Goal: Information Seeking & Learning: Learn about a topic

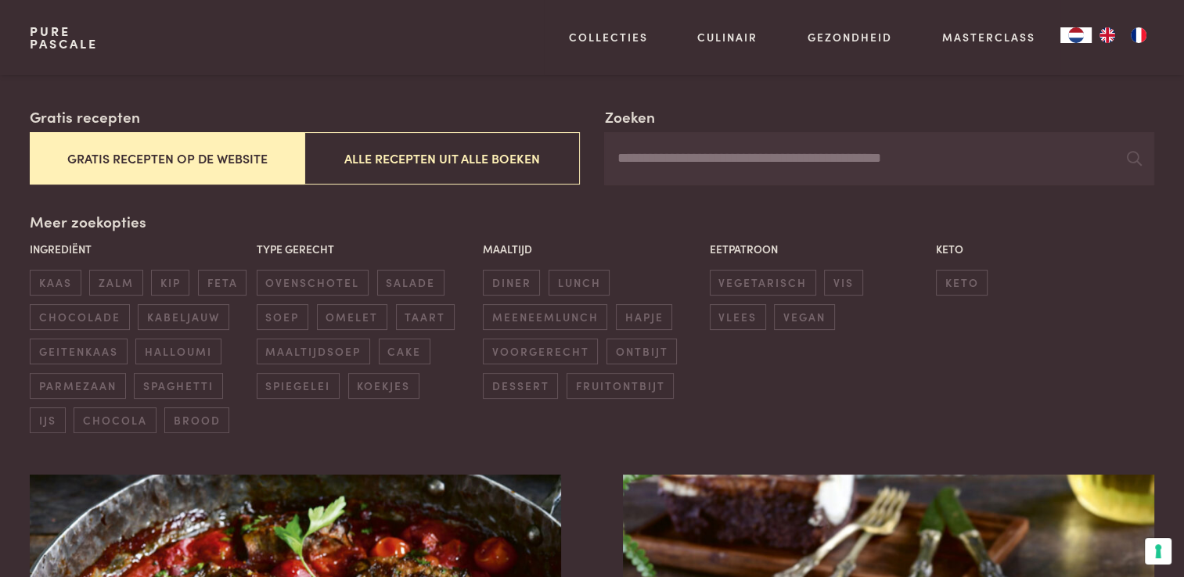
scroll to position [246, 0]
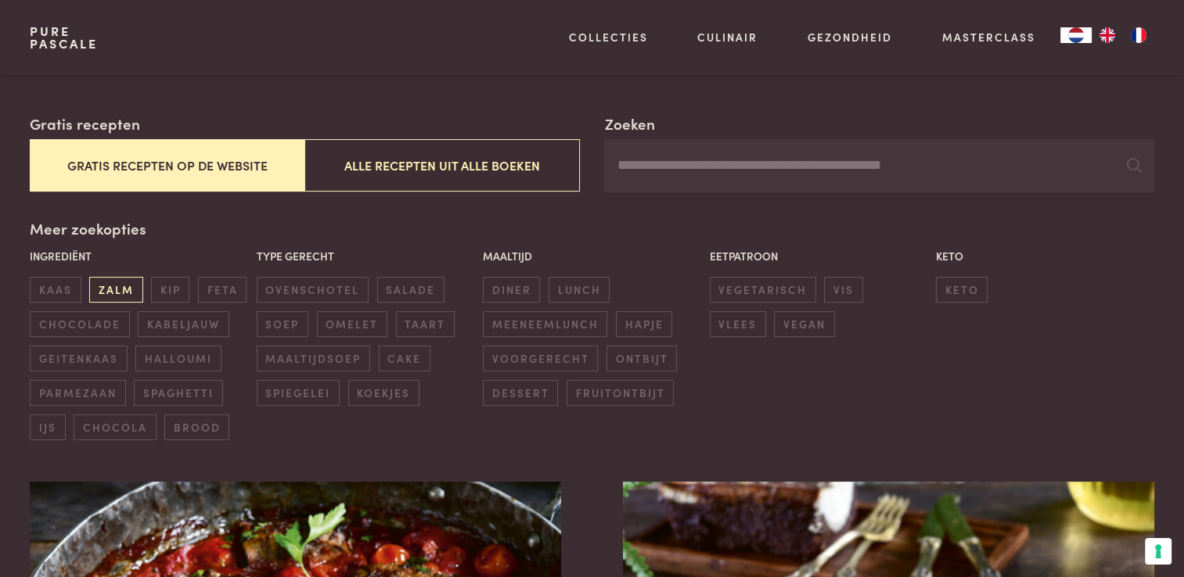
click at [113, 293] on span "zalm" at bounding box center [115, 290] width 53 height 26
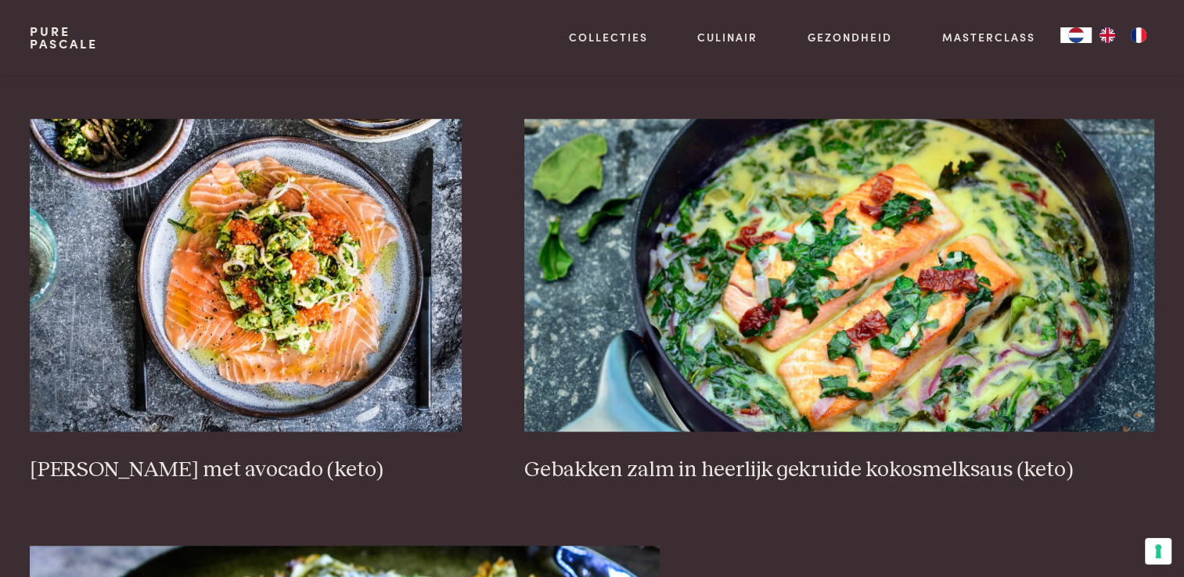
scroll to position [1058, 0]
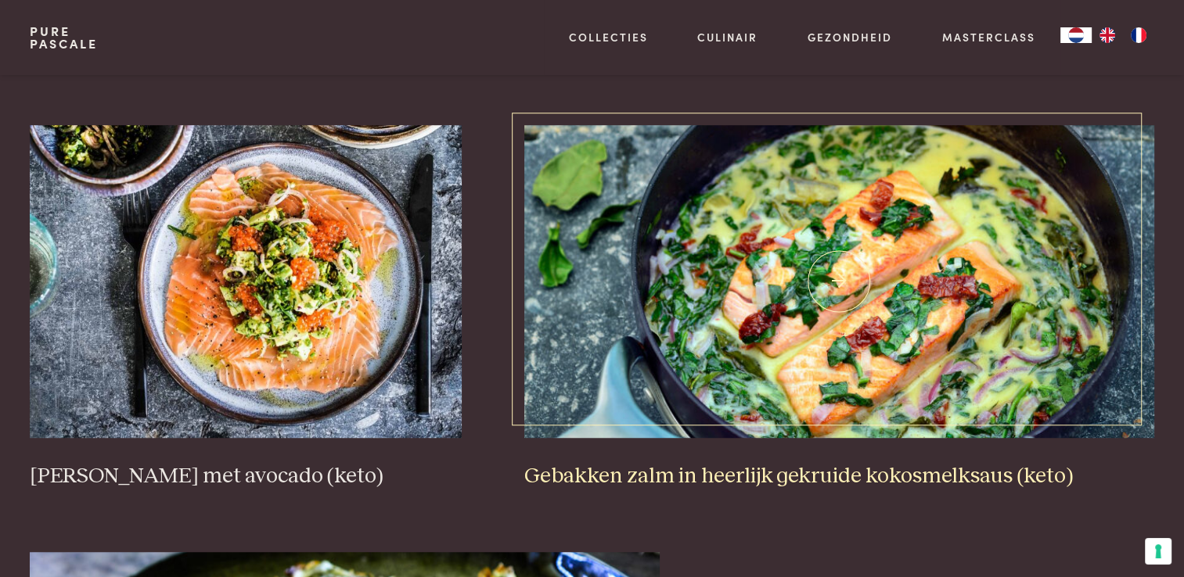
click at [919, 260] on img at bounding box center [839, 281] width 630 height 313
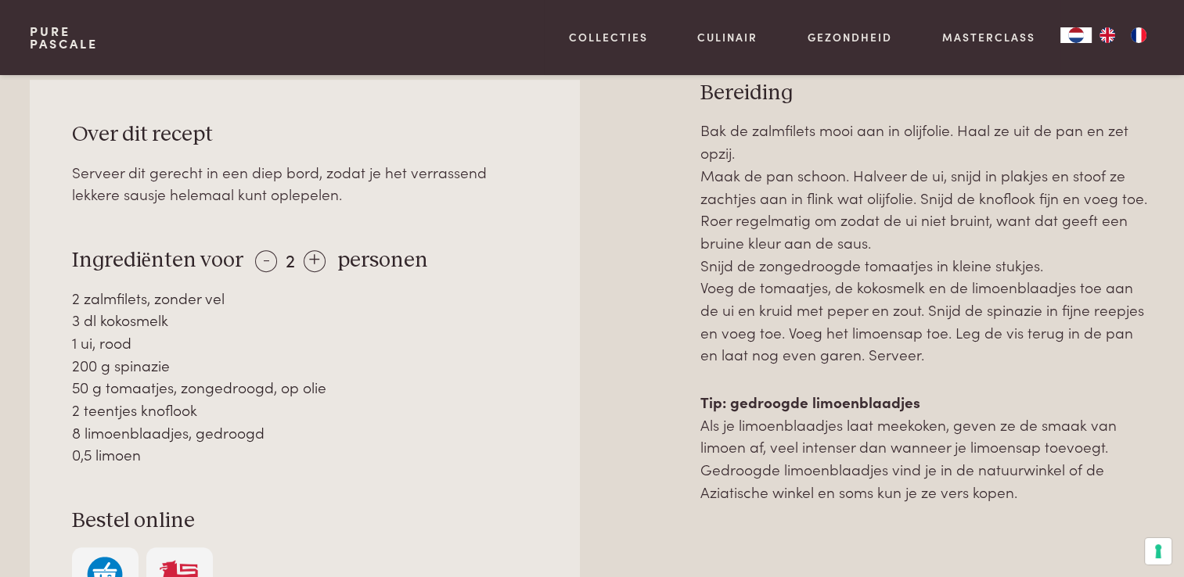
scroll to position [688, 0]
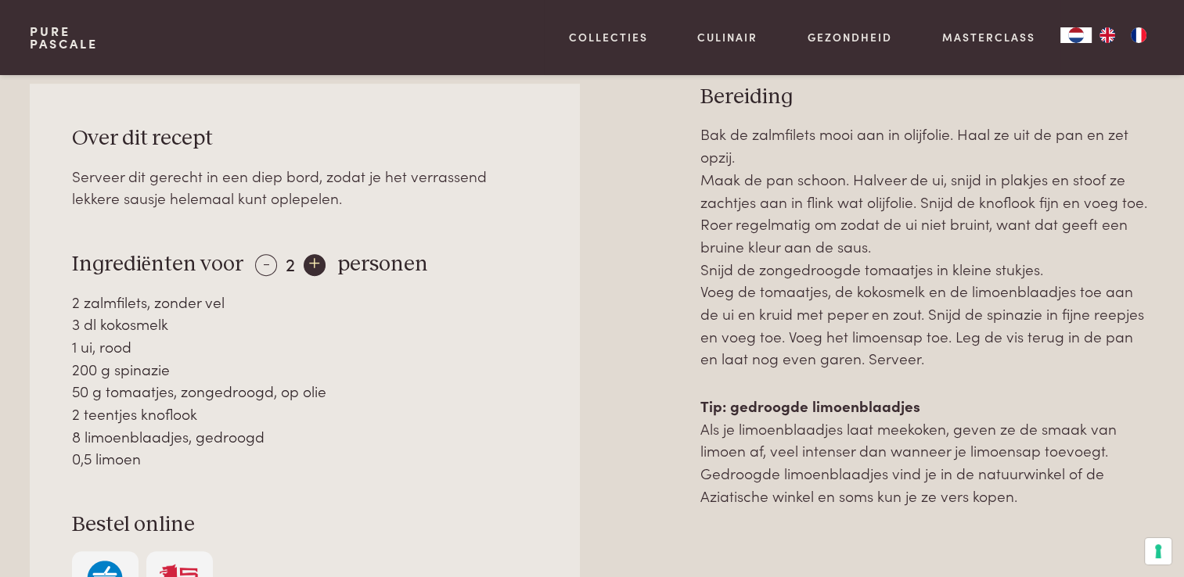
click at [311, 264] on div "+" at bounding box center [315, 265] width 22 height 22
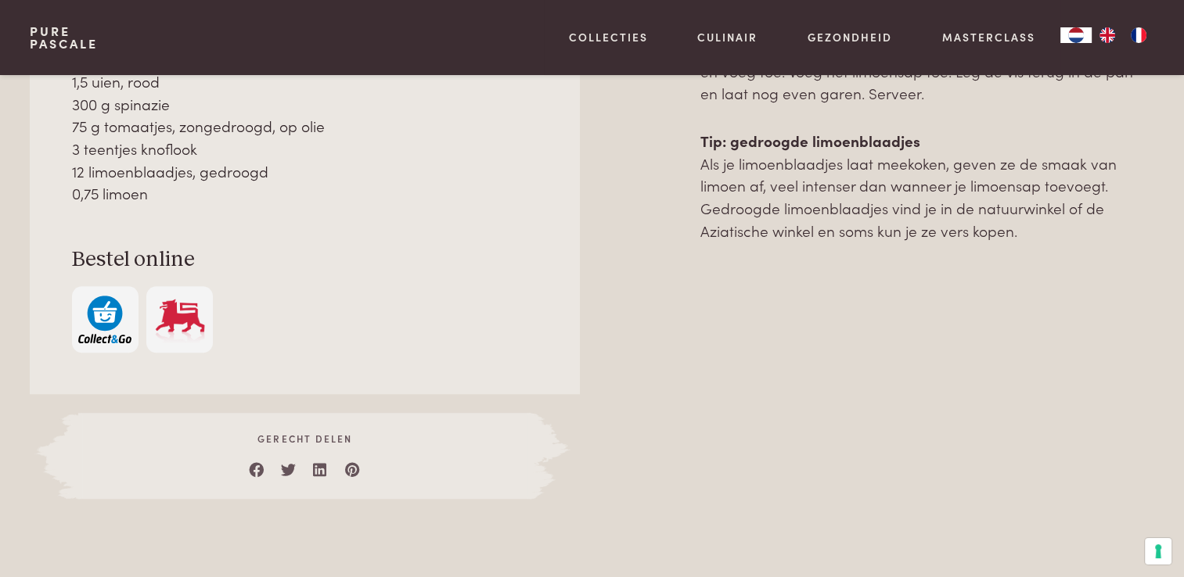
scroll to position [969, 0]
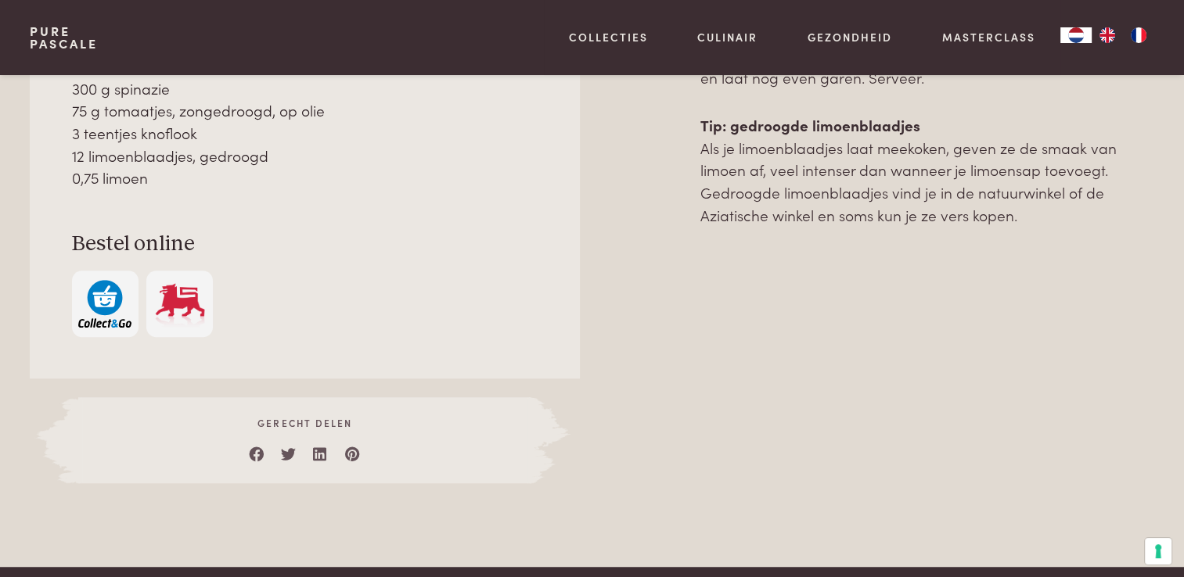
click at [103, 302] on img "button" at bounding box center [104, 304] width 53 height 48
click at [113, 299] on img "button" at bounding box center [104, 304] width 53 height 48
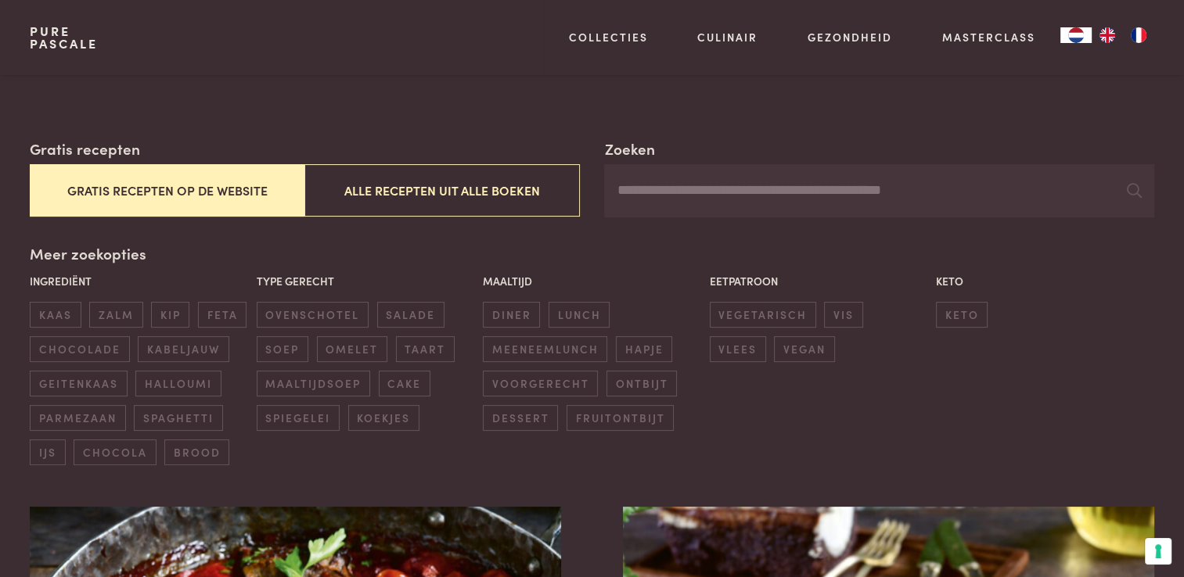
scroll to position [214, 0]
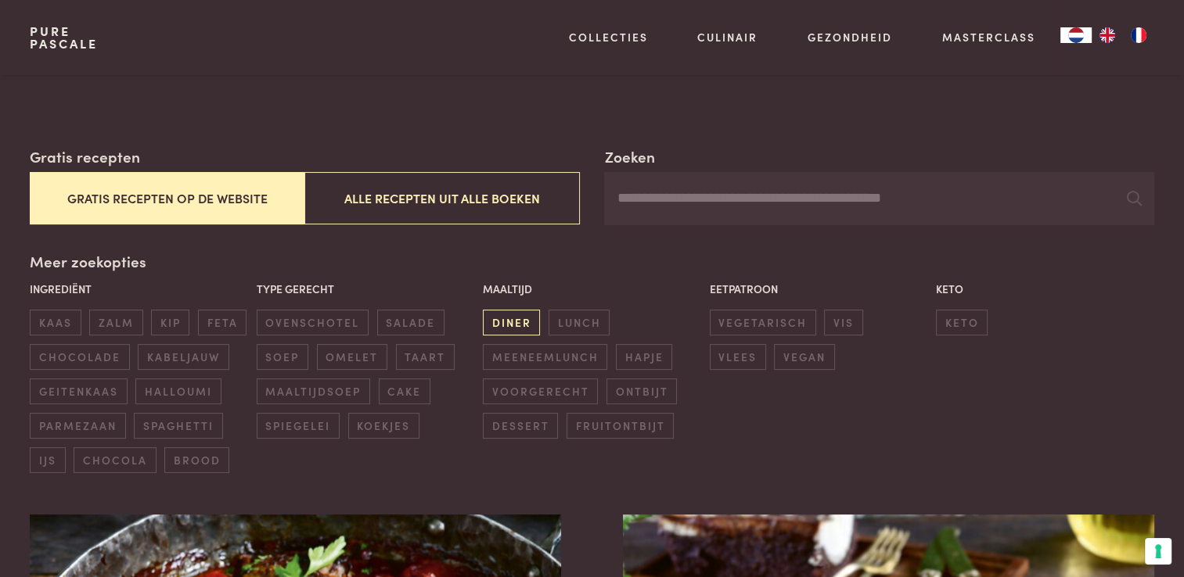
click at [524, 328] on span "diner" at bounding box center [511, 323] width 57 height 26
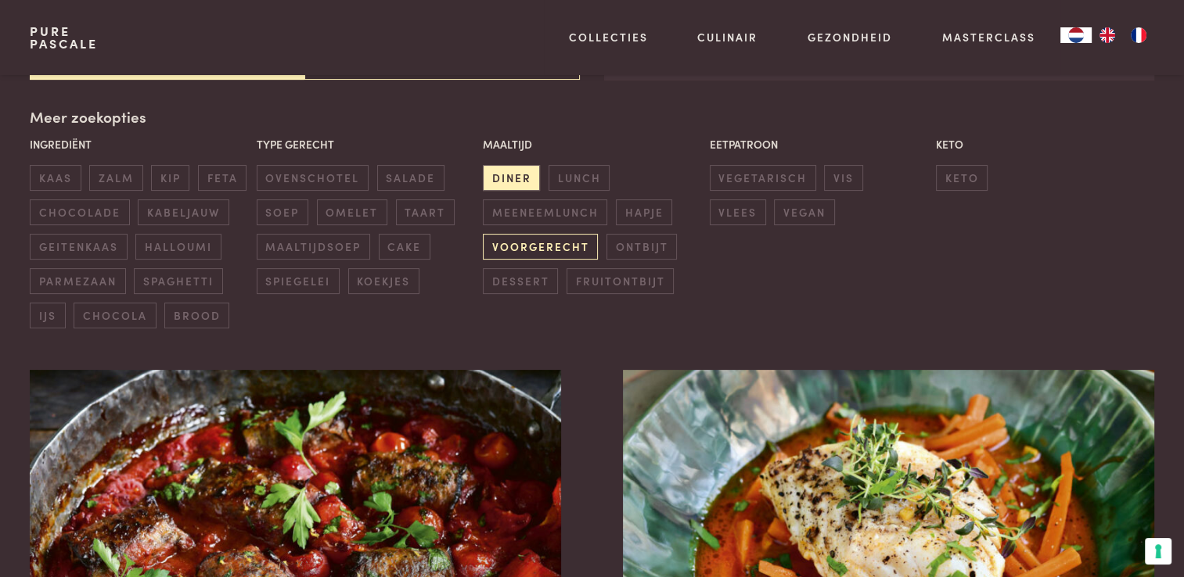
scroll to position [359, 0]
click at [766, 199] on span "vlees" at bounding box center [738, 212] width 56 height 26
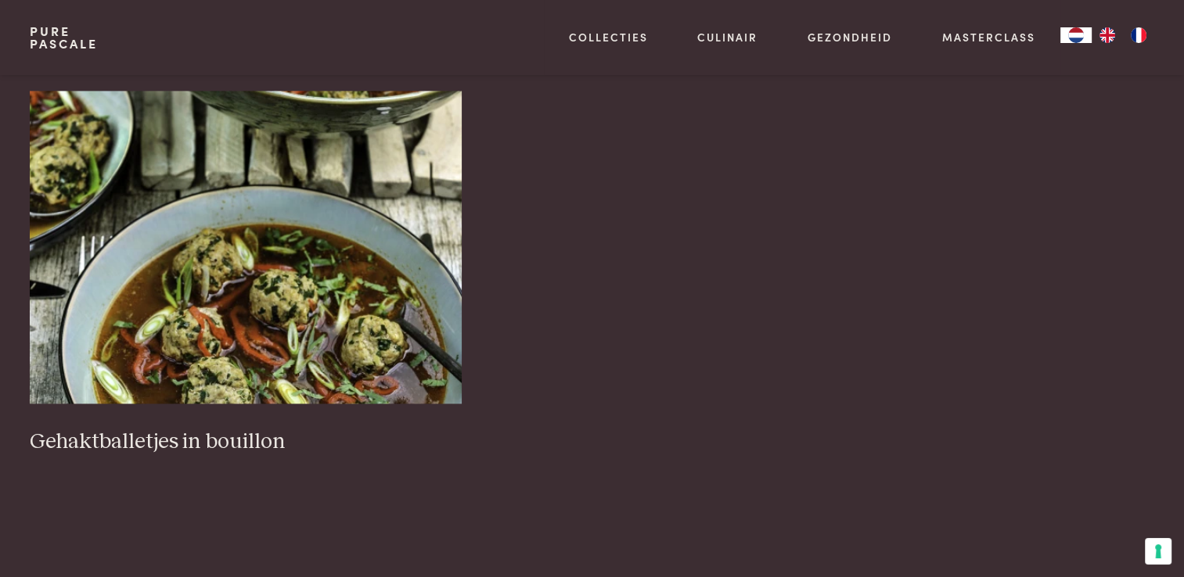
scroll to position [2377, 0]
